Goal: Information Seeking & Learning: Check status

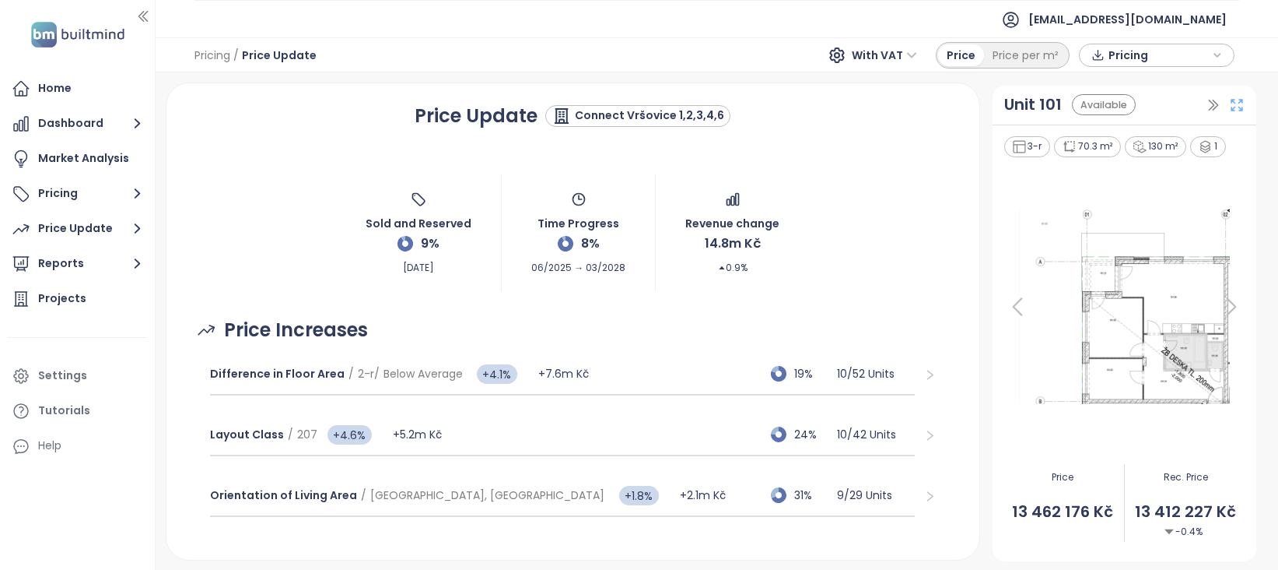
scroll to position [127, 0]
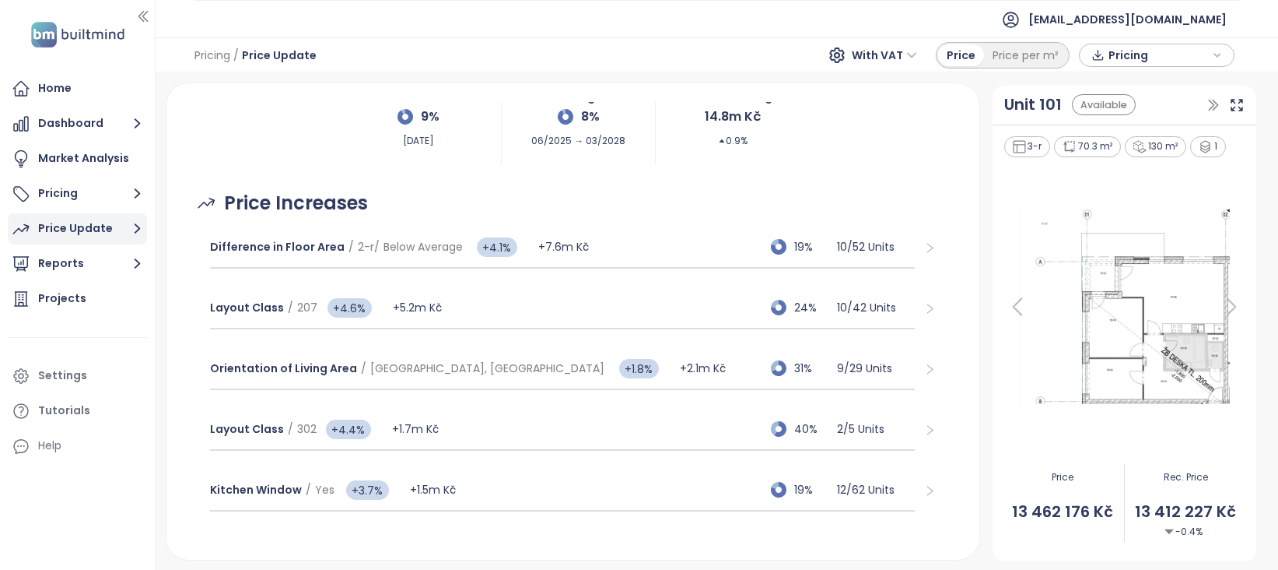
click at [71, 234] on div "Price Update" at bounding box center [75, 228] width 75 height 19
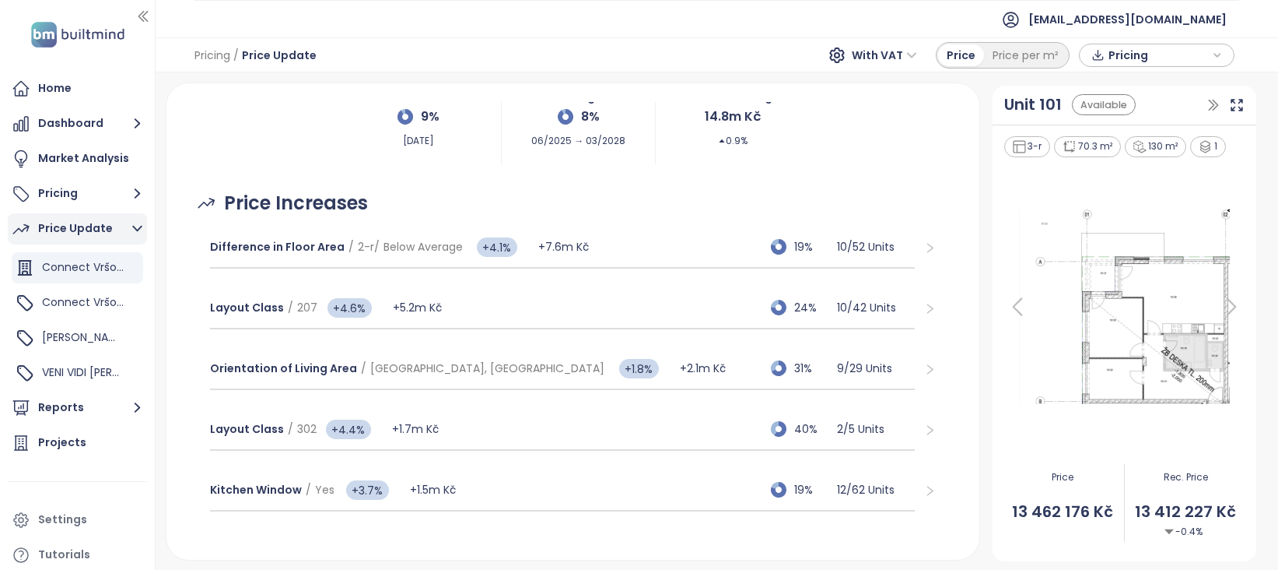
click at [71, 234] on div "Price Update" at bounding box center [75, 228] width 75 height 19
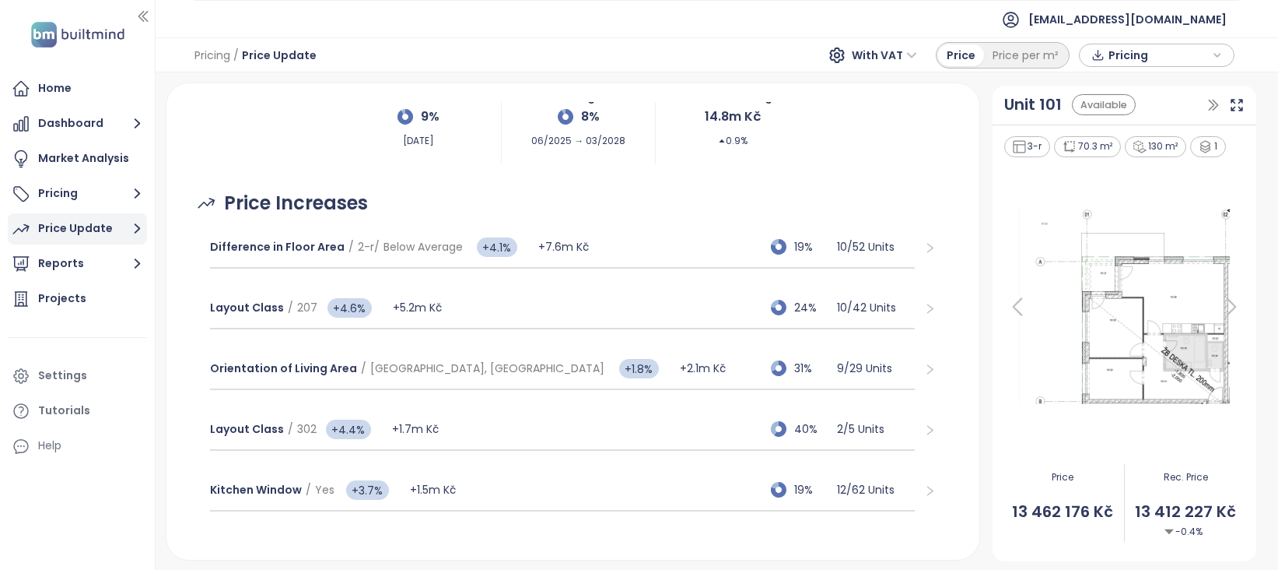
click at [70, 235] on div "Price Update" at bounding box center [75, 228] width 75 height 19
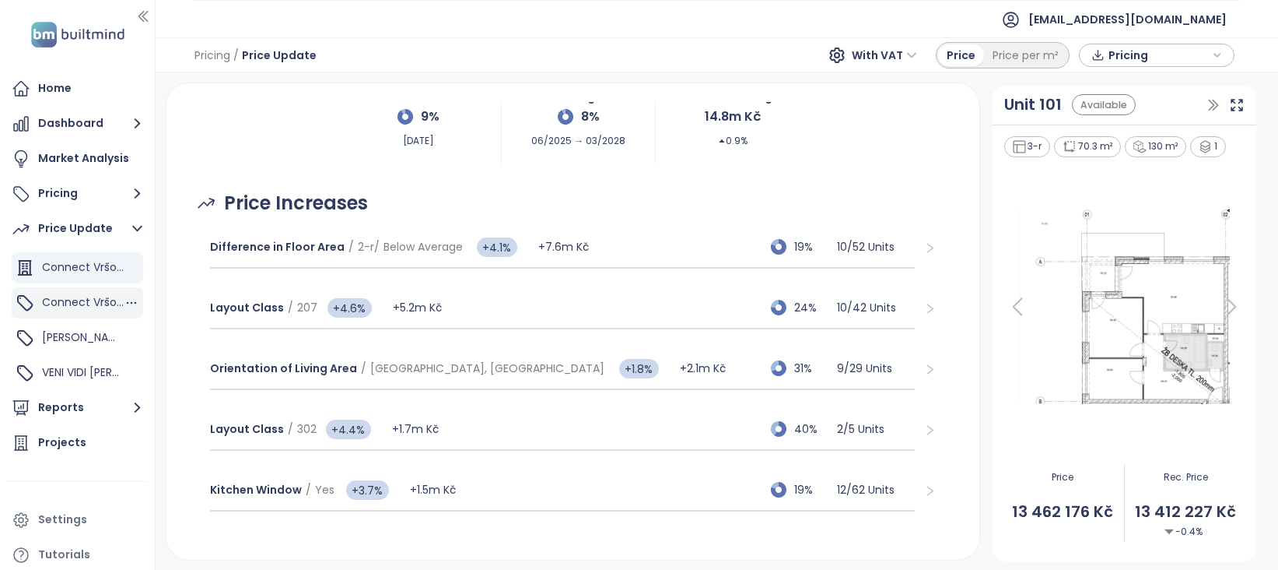
click at [90, 297] on span "Connect Vršovice 5,7,8,9" at bounding box center [109, 302] width 135 height 16
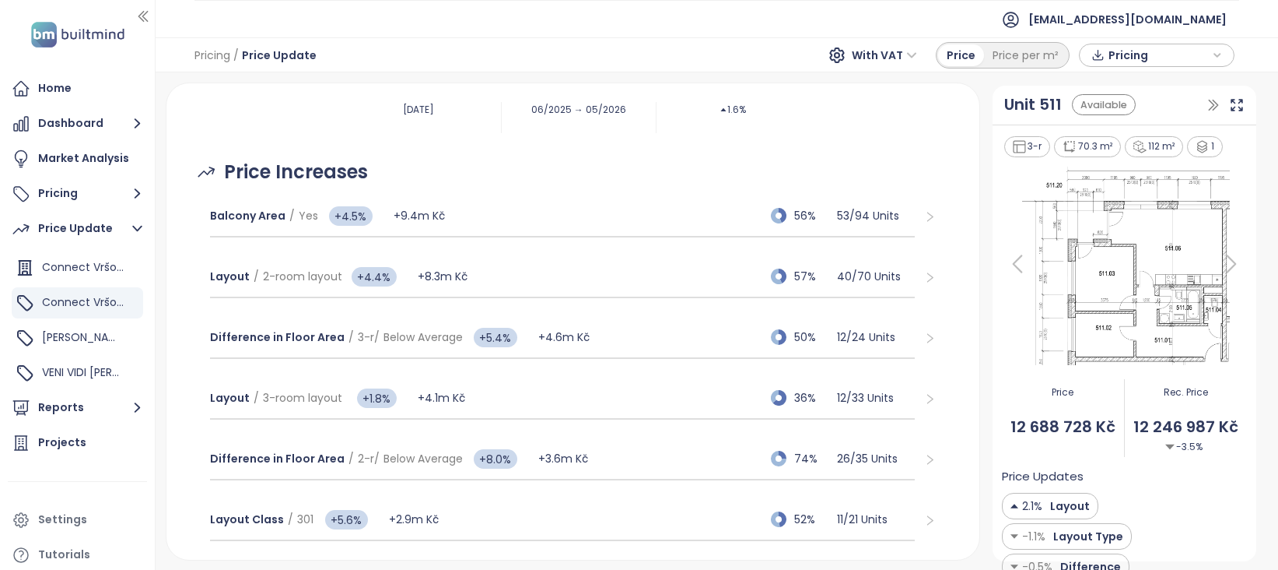
scroll to position [129, 0]
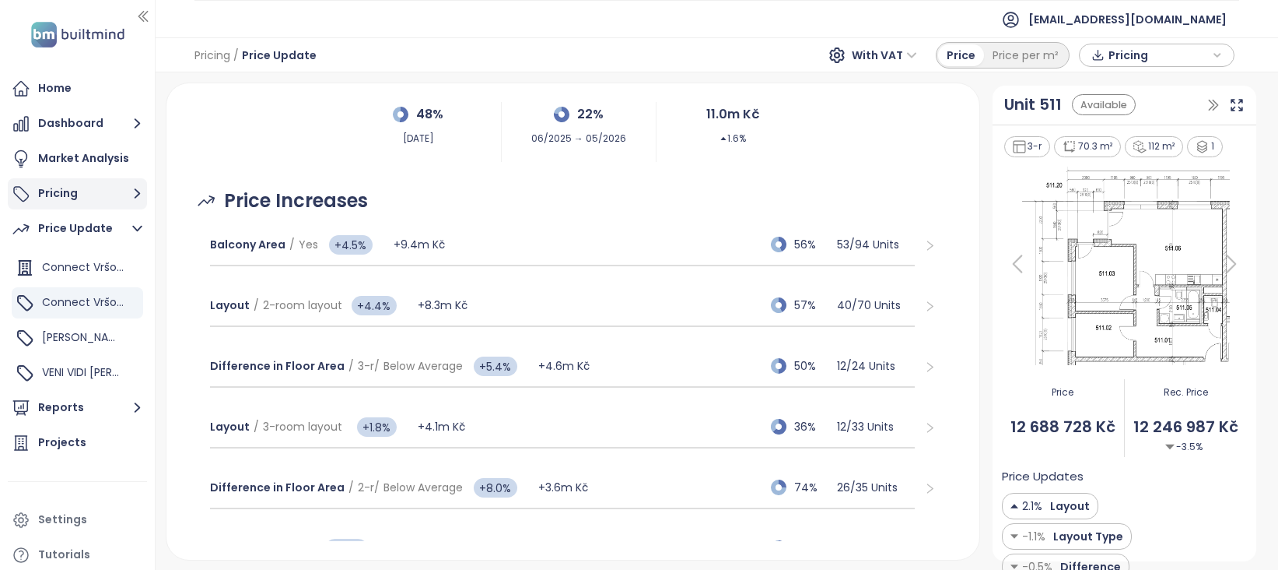
click at [69, 195] on button "Pricing" at bounding box center [77, 193] width 139 height 31
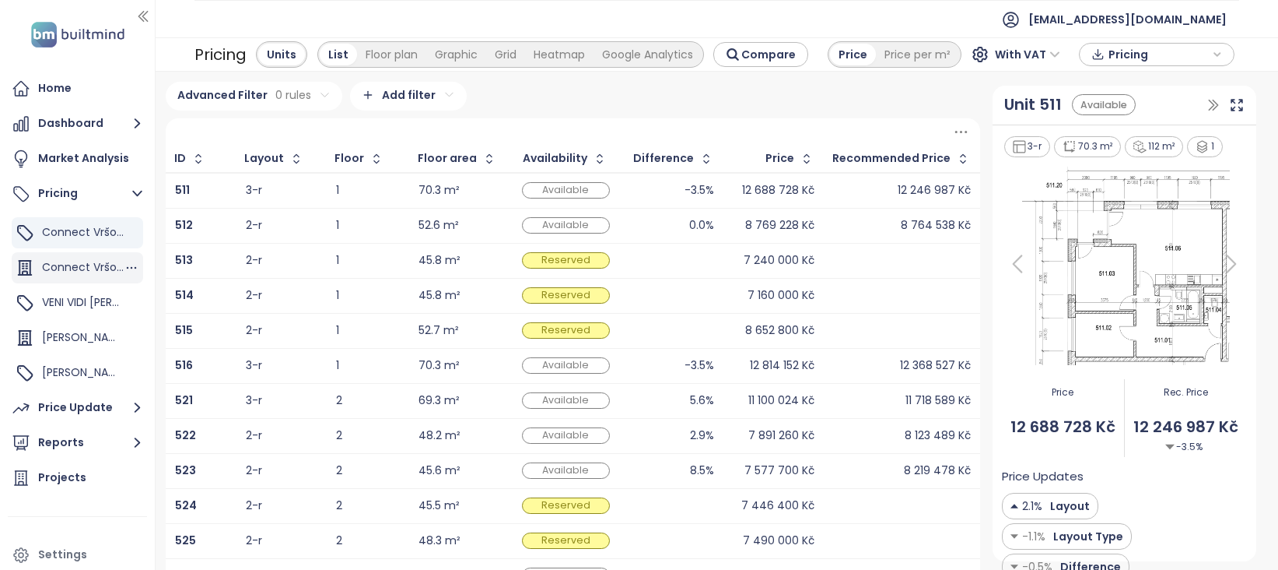
click at [92, 265] on span "Connect Vršovice 1,2,3,4,6" at bounding box center [112, 267] width 140 height 16
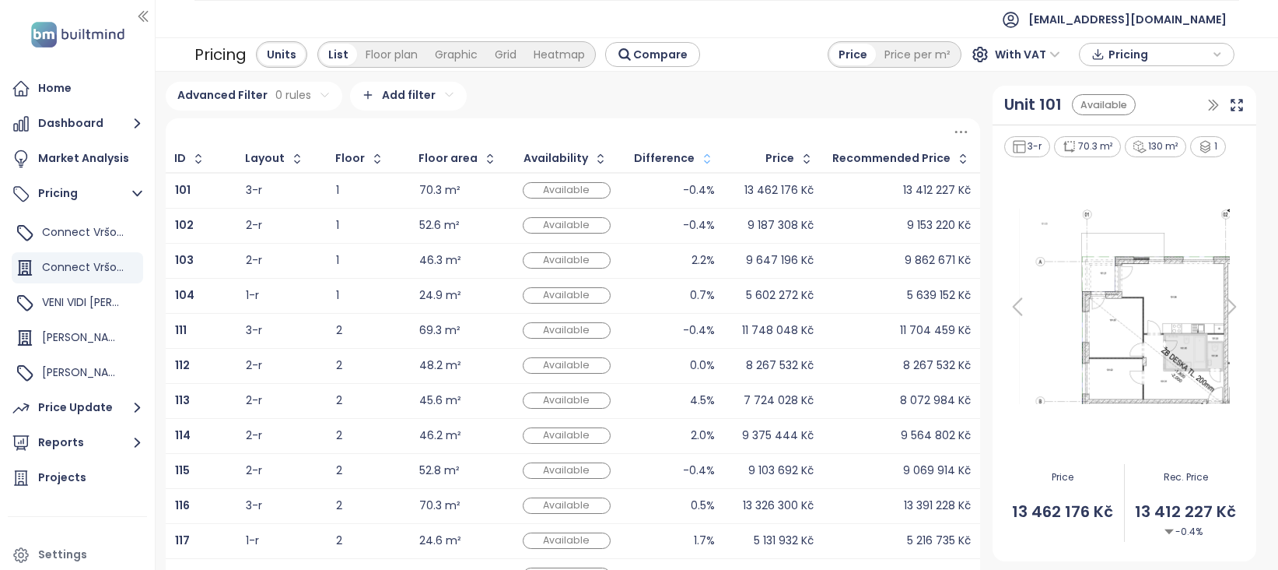
click at [710, 160] on icon "button" at bounding box center [708, 159] width 16 height 16
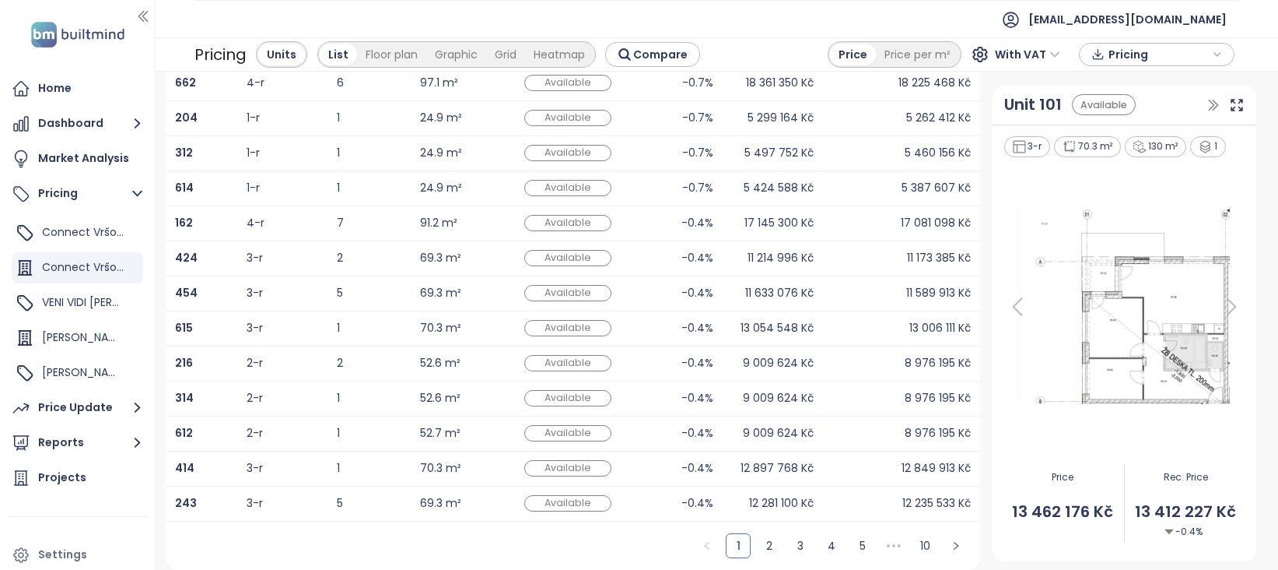
scroll to position [356, 0]
click at [770, 540] on link "2" at bounding box center [769, 545] width 23 height 23
click at [807, 543] on link "3" at bounding box center [800, 545] width 23 height 23
click at [833, 542] on link "4" at bounding box center [831, 545] width 23 height 23
click at [837, 545] on link "5" at bounding box center [831, 545] width 23 height 23
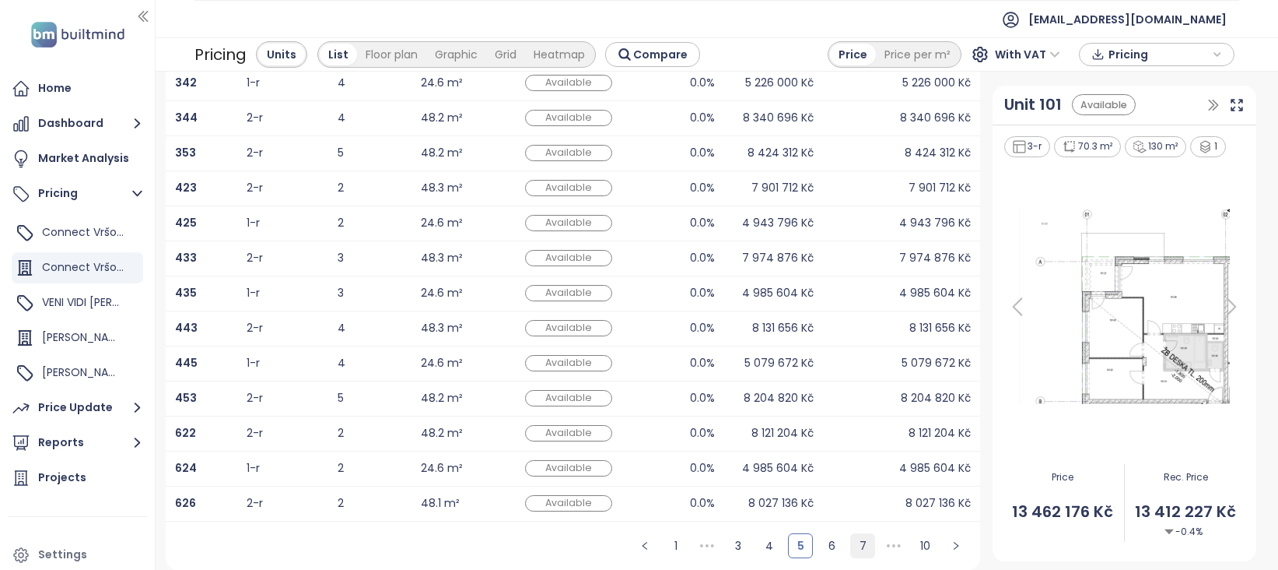
click at [858, 545] on link "7" at bounding box center [862, 545] width 23 height 23
click at [861, 538] on link "8" at bounding box center [862, 545] width 23 height 23
click at [886, 540] on link "9" at bounding box center [893, 545] width 23 height 23
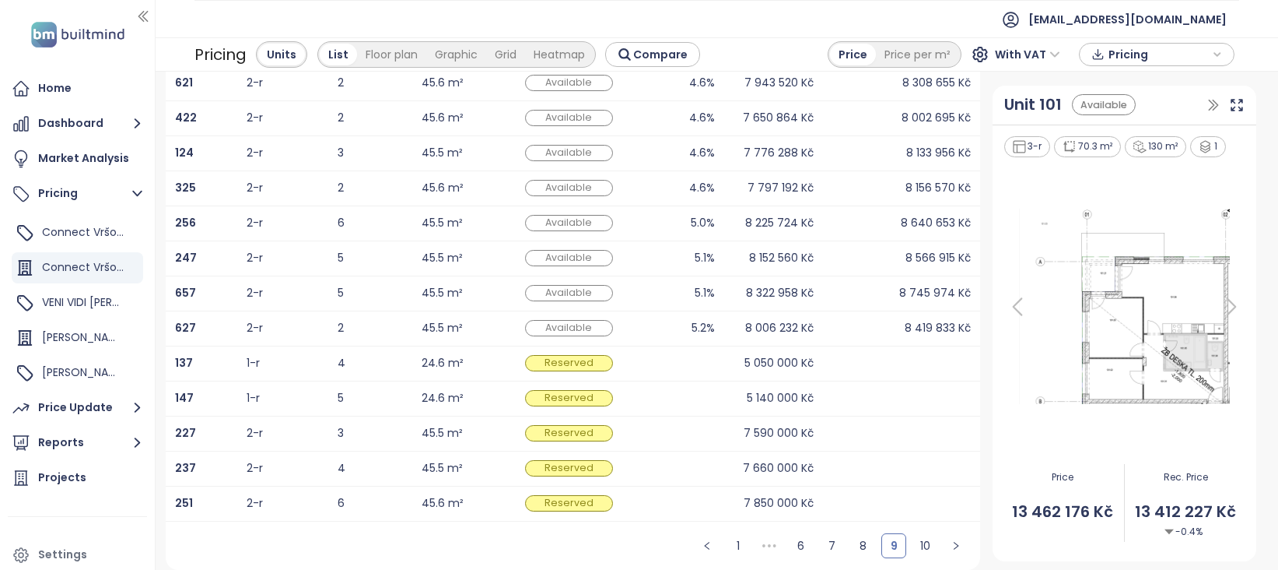
click at [711, 327] on div "5.2%" at bounding box center [703, 328] width 23 height 10
